Goal: Task Accomplishment & Management: Complete application form

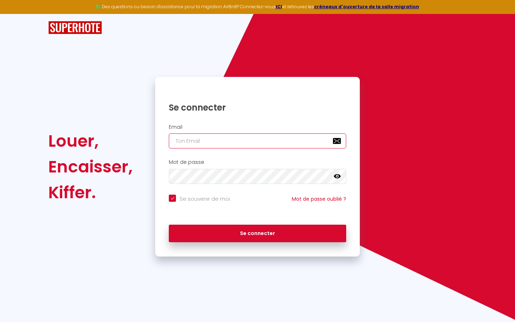
type input "s"
checkbox input "true"
type input "su"
checkbox input "true"
type input "sup"
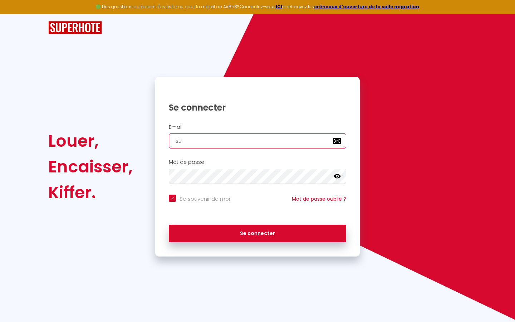
checkbox input "true"
type input "supe"
checkbox input "true"
type input "super"
checkbox input "true"
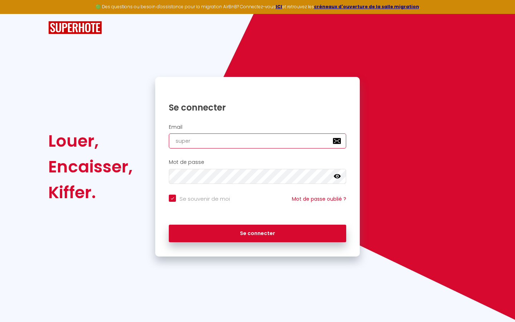
type input "superb"
checkbox input "true"
type input "superbo"
checkbox input "true"
type input "superbor"
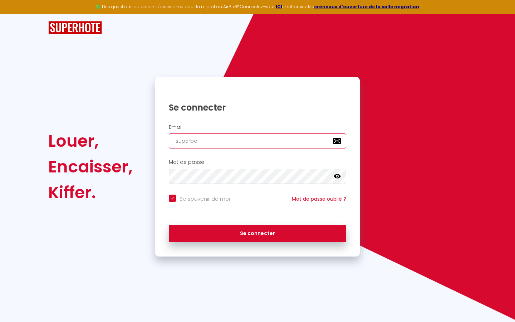
checkbox input "true"
type input "superbord"
checkbox input "true"
type input "superborde"
checkbox input "true"
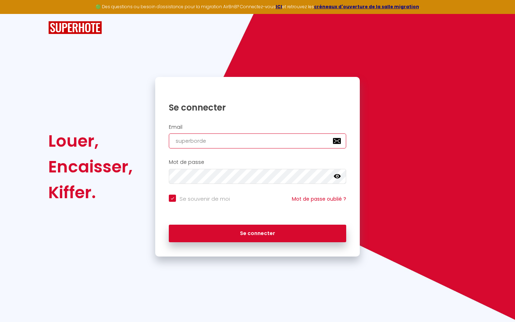
type input "superbordea"
checkbox input "true"
type input "superbordeau"
checkbox input "true"
type input "superbordeaux"
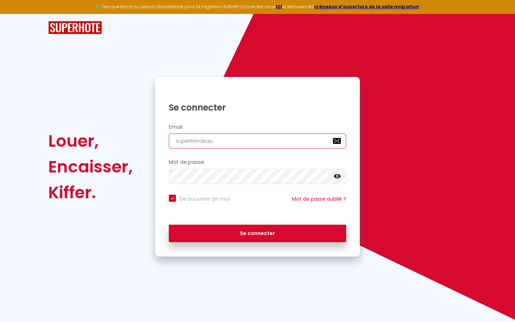
checkbox input "true"
type input "superbordeaux@"
checkbox input "true"
type input "superbordeaux@g"
checkbox input "true"
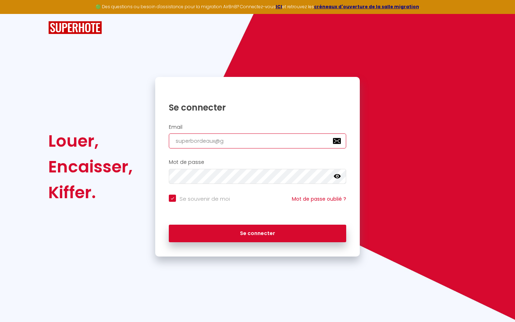
type input "superbordeaux@gm"
checkbox input "true"
type input "superbordeaux@gma"
checkbox input "true"
type input "superbordeaux@gmai"
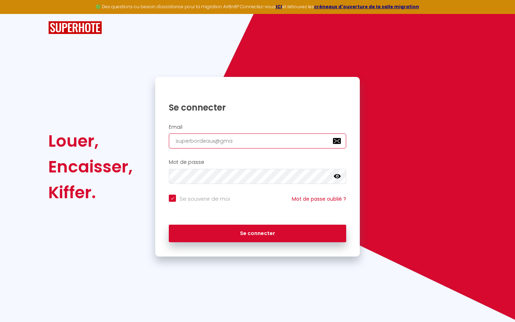
checkbox input "true"
type input "[EMAIL_ADDRESS]"
checkbox input "true"
type input "[EMAIL_ADDRESS]."
checkbox input "true"
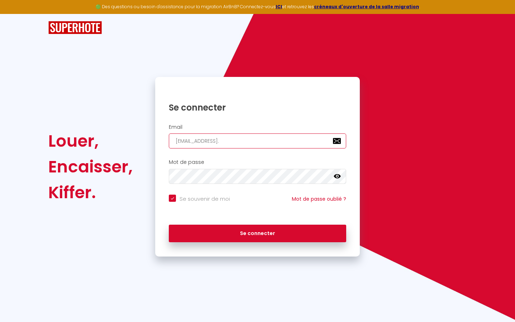
type input "superbordeaux@gmail.c"
checkbox input "true"
type input "[EMAIL_ADDRESS][DOMAIN_NAME]"
checkbox input "true"
type input "[EMAIL_ADDRESS][DOMAIN_NAME]"
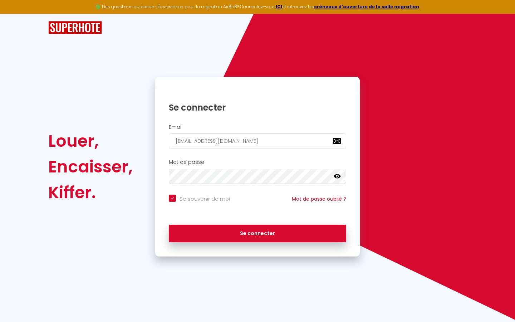
checkbox input "true"
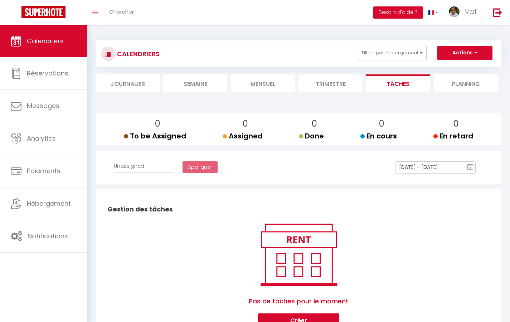
select select
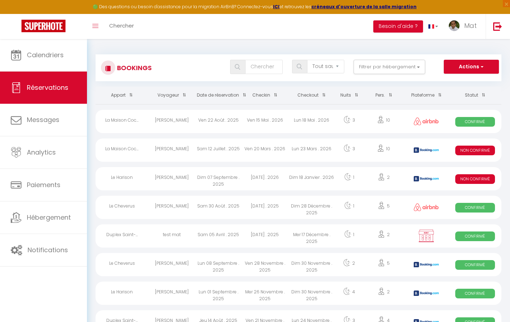
select select "message"
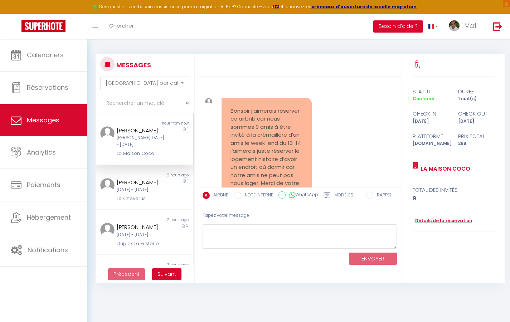
scroll to position [3353, 0]
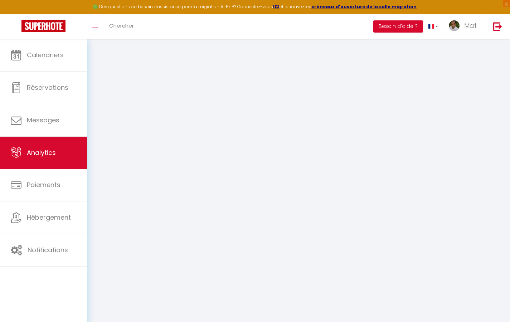
select select "2025"
select select "9"
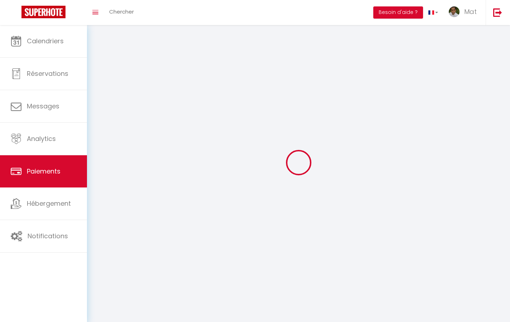
select select "2"
select select "0"
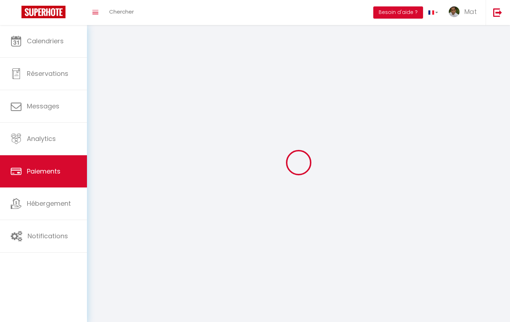
select select "0"
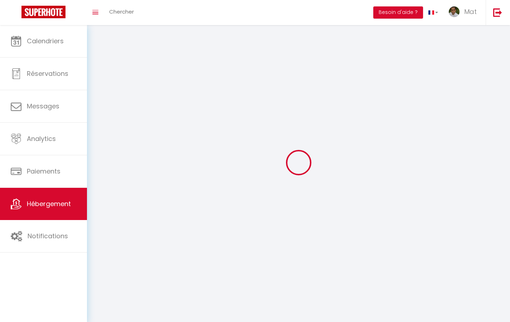
select select "1"
select select
select select "28"
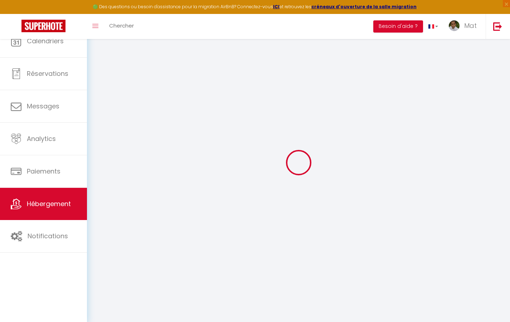
select select
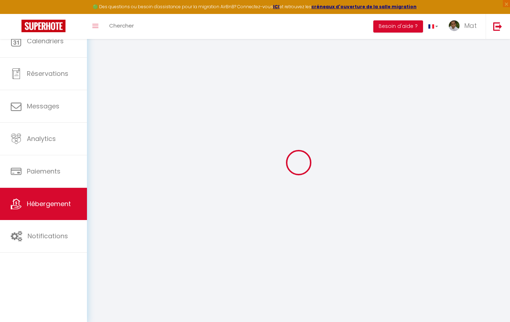
select select
checkbox input "false"
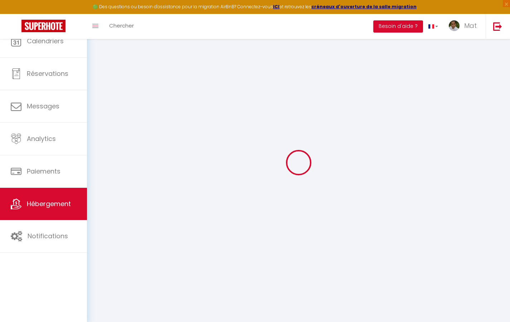
select select
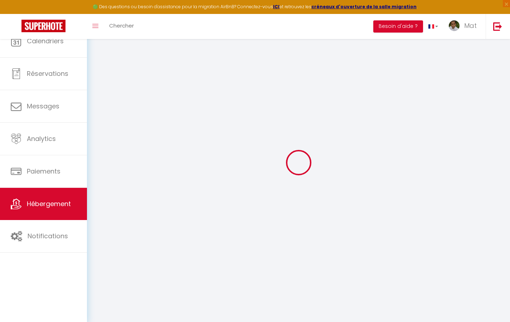
select select
checkbox input "false"
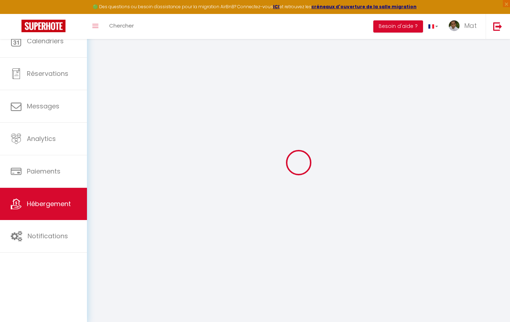
checkbox input "false"
select select
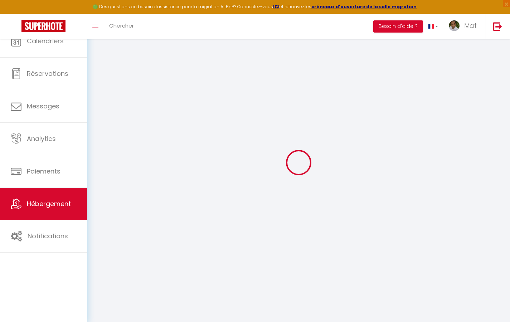
select select
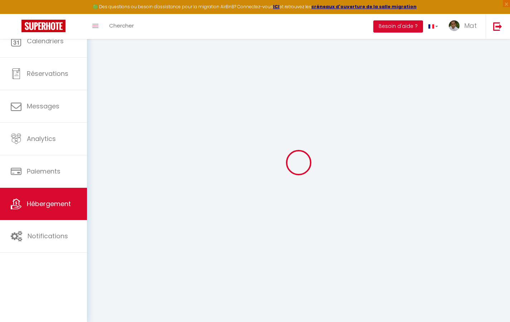
checkbox input "false"
select select
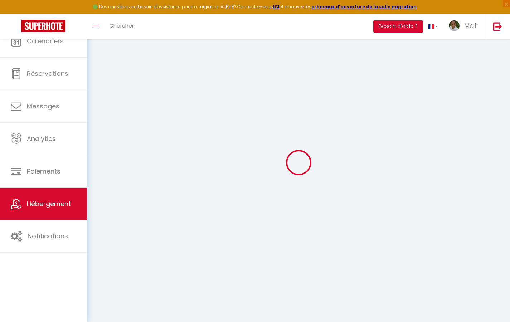
select select
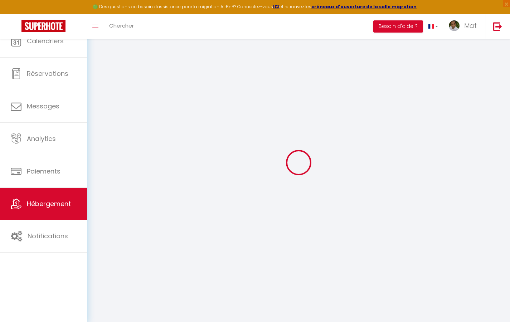
select select
checkbox input "false"
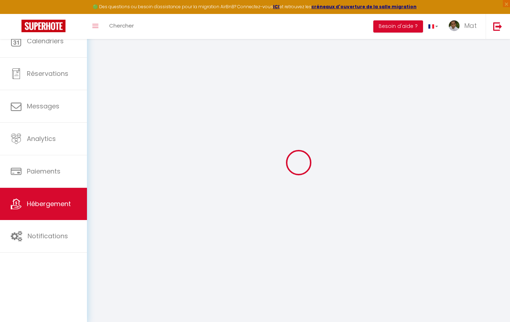
checkbox input "false"
select select
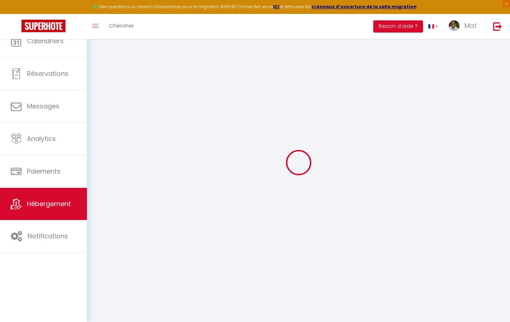
select select
checkbox input "false"
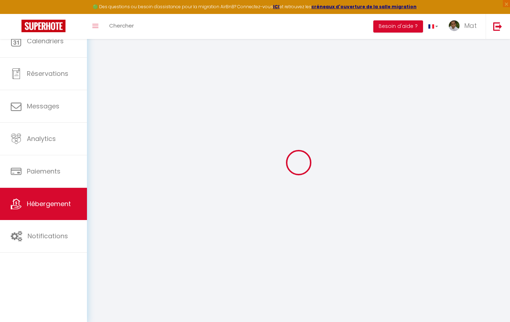
checkbox input "false"
select select
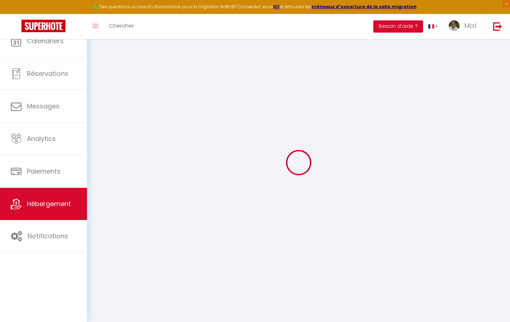
type input "Duplex La Fusterie"
type input "IMMO"
type input "MRA"
type input "[STREET_ADDRESS]"
type input "33800"
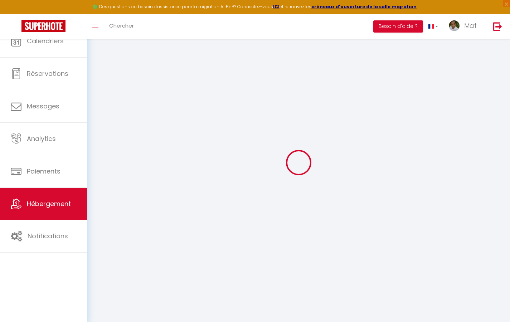
type input "[GEOGRAPHIC_DATA]"
select select "6"
type input "35"
type input "20"
type input "30"
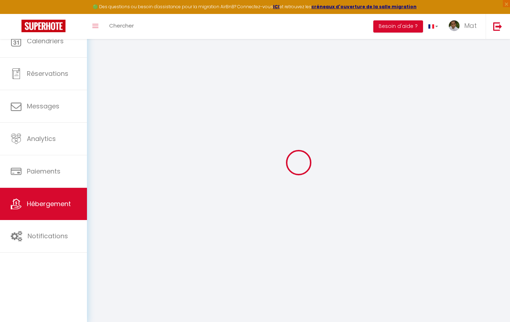
type input "1.65"
type input "200"
select select
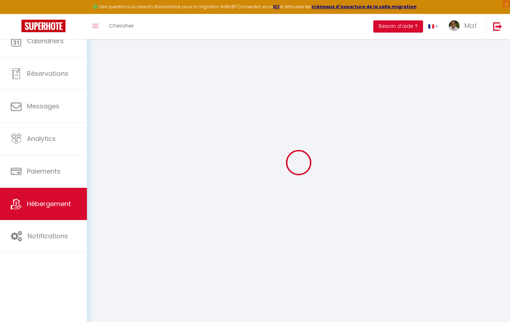
select select
type input "[STREET_ADDRESS]"
type input "33800"
type input "[GEOGRAPHIC_DATA]"
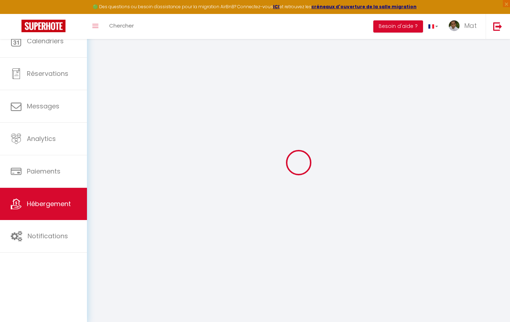
type input "[EMAIL_ADDRESS][DOMAIN_NAME]"
select select "742"
checkbox input "true"
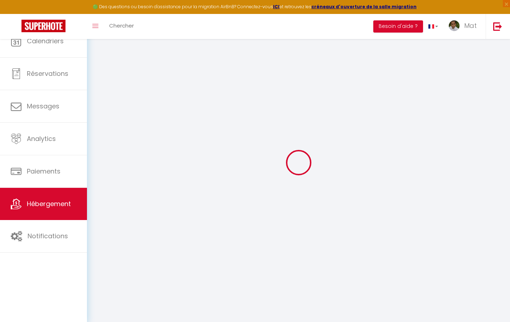
checkbox input "false"
type input "10"
type input "50"
type input "0"
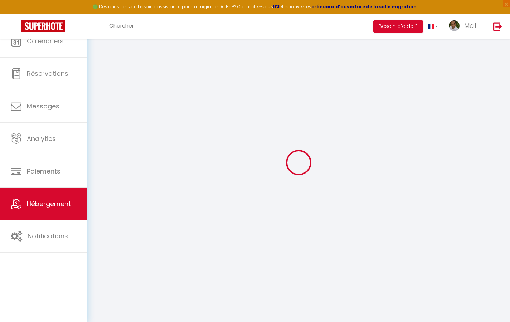
type input "0"
select select
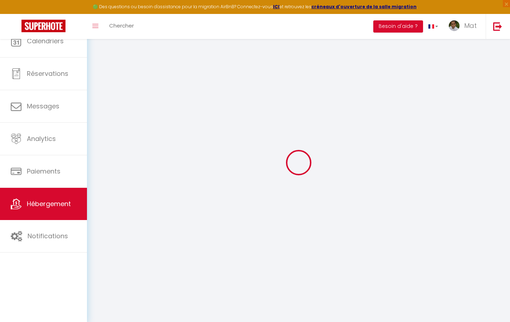
select select
checkbox input "true"
checkbox input "false"
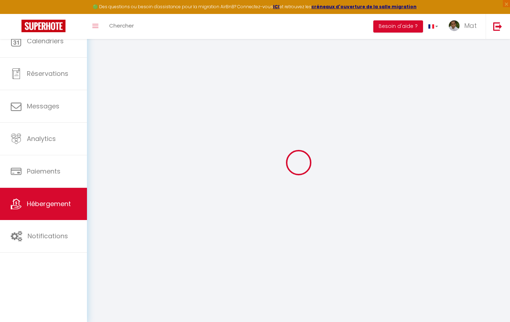
select select
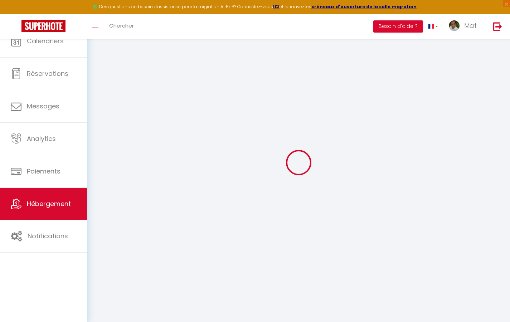
checkbox input "true"
checkbox input "false"
checkbox input "true"
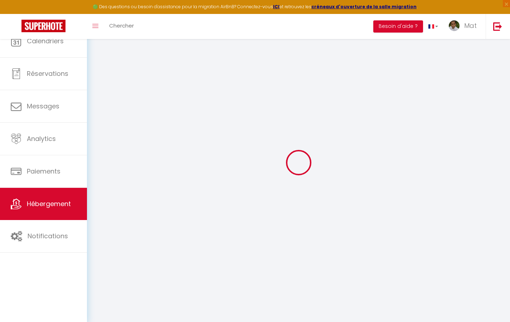
checkbox input "true"
checkbox input "false"
select select "17:00"
select select "23:30"
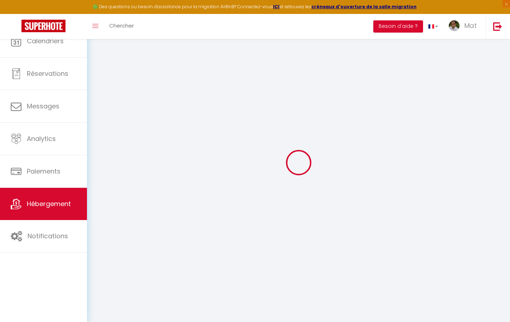
select select "10:00"
select select "30"
select select "120"
select select "2365"
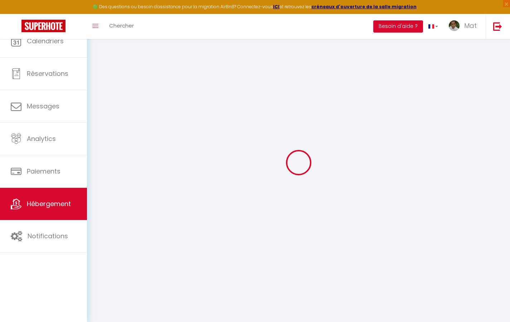
checkbox input "true"
checkbox input "false"
